Goal: Task Accomplishment & Management: Complete application form

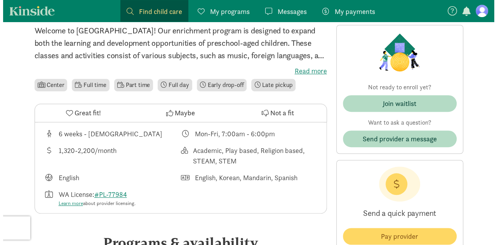
scroll to position [238, 0]
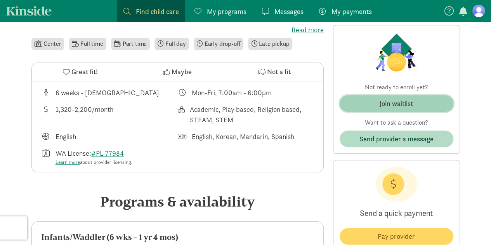
click at [367, 102] on span "Join waitlist" at bounding box center [396, 103] width 101 height 10
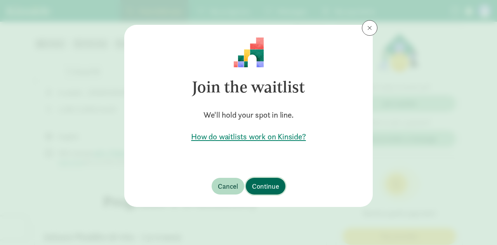
click at [261, 189] on span "Continue" at bounding box center [265, 186] width 27 height 10
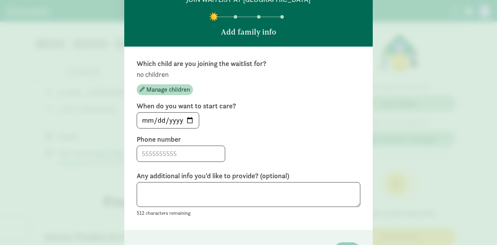
scroll to position [87, 0]
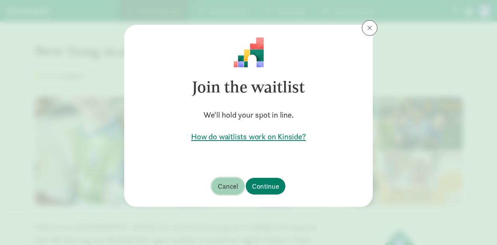
click at [228, 186] on span "Cancel" at bounding box center [228, 186] width 20 height 10
